Goal: Find specific page/section: Find specific page/section

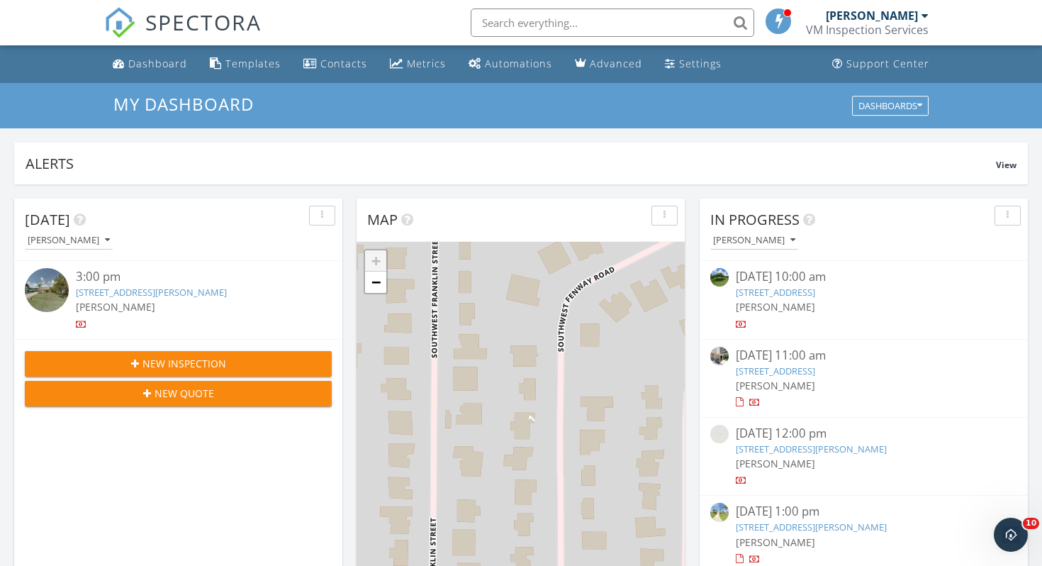
click at [531, 21] on input "text" at bounding box center [613, 23] width 284 height 28
paste input "2630 18th"
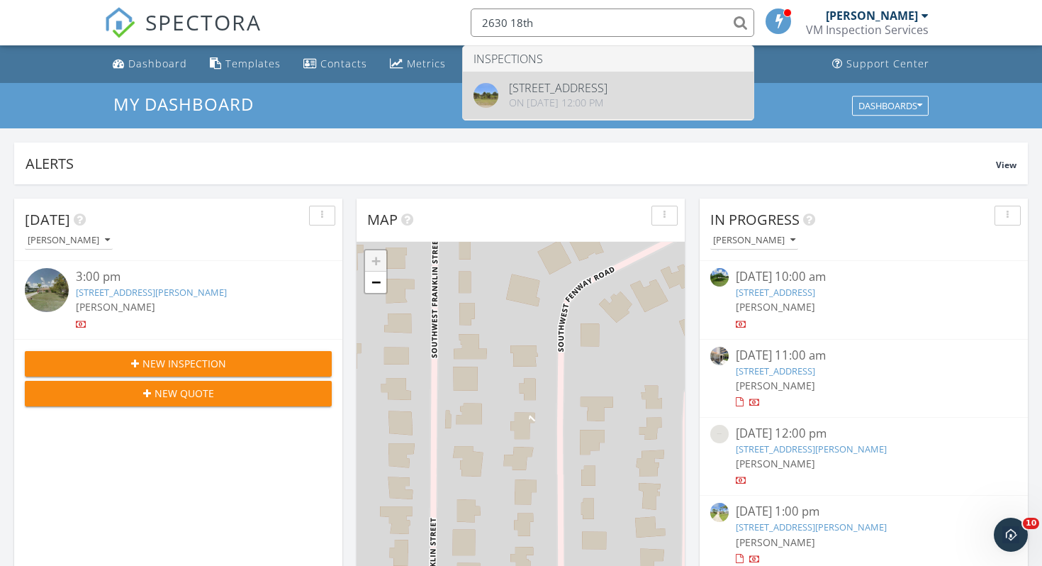
type input "2630 18th"
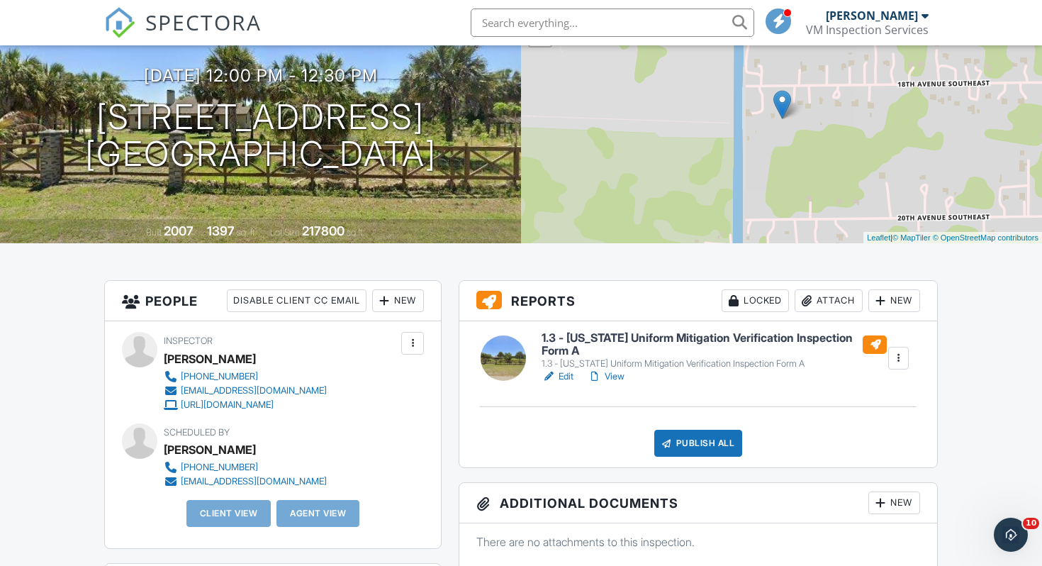
scroll to position [136, 0]
click at [618, 374] on link "View" at bounding box center [606, 376] width 37 height 14
